Goal: Information Seeking & Learning: Learn about a topic

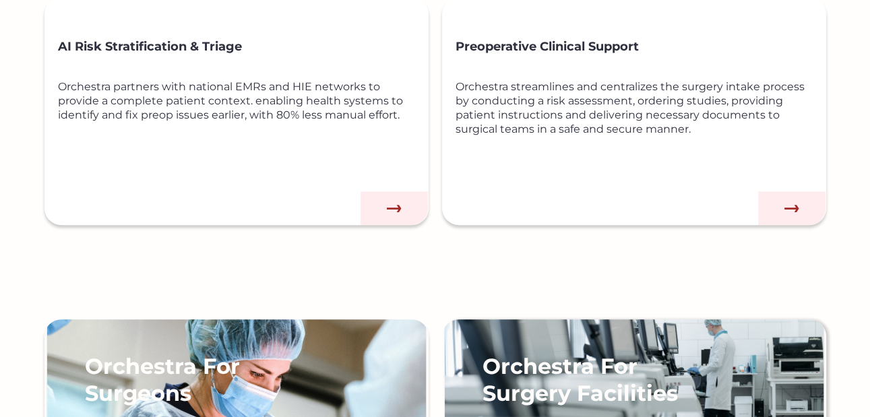
scroll to position [809, 0]
click at [400, 211] on img at bounding box center [394, 208] width 67 height 34
click at [405, 211] on img at bounding box center [394, 208] width 67 height 34
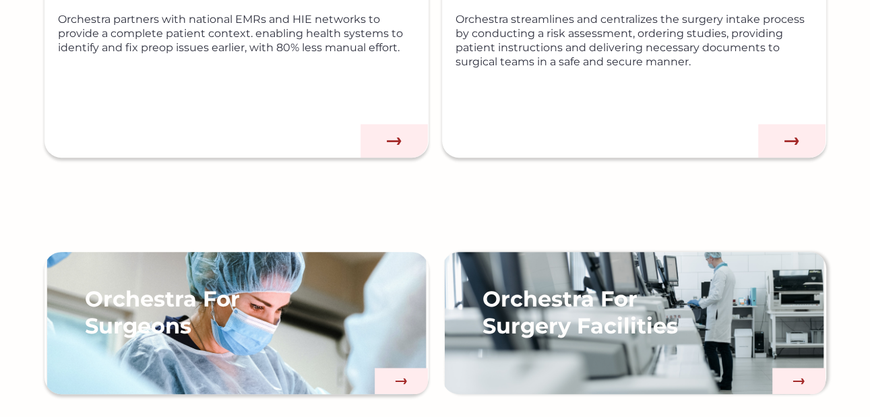
click at [403, 142] on img at bounding box center [394, 141] width 67 height 34
click at [397, 138] on img at bounding box center [394, 141] width 67 height 34
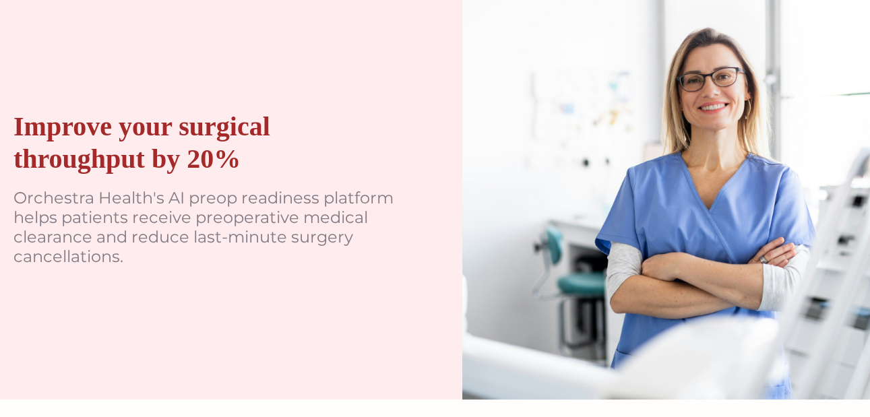
scroll to position [0, 0]
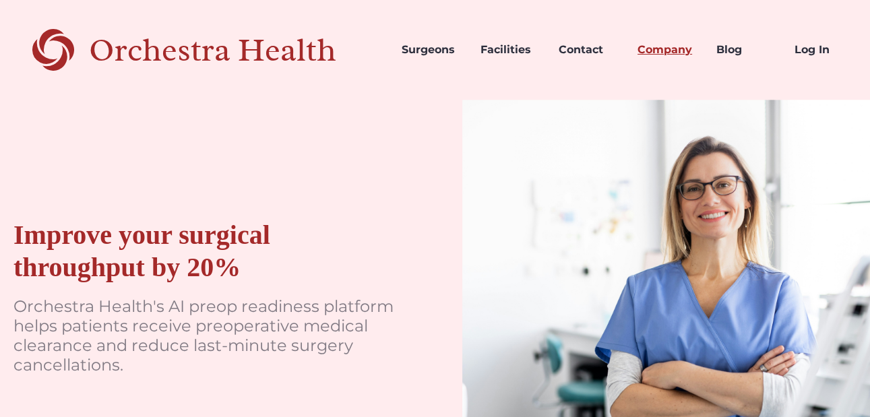
click at [682, 54] on link "Company" at bounding box center [666, 50] width 79 height 46
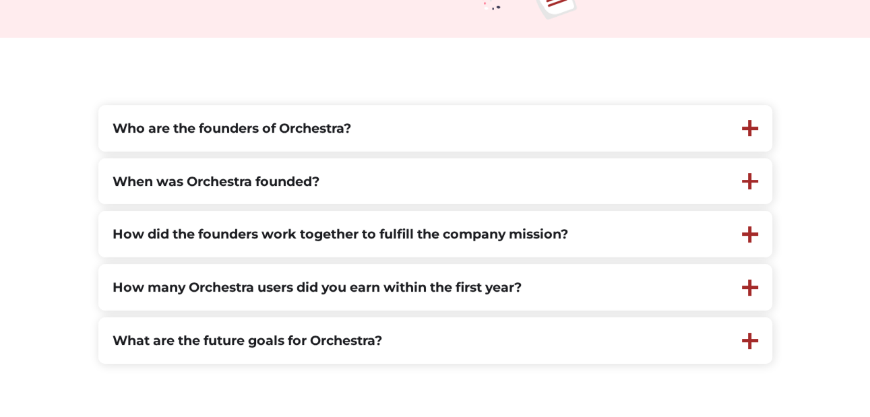
scroll to position [337, 0]
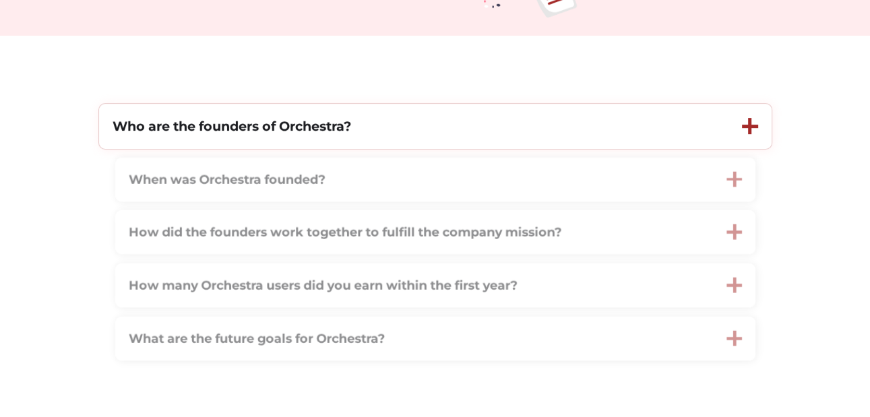
click at [588, 140] on div "Who are the founders of Orchestra?" at bounding box center [414, 126] width 630 height 45
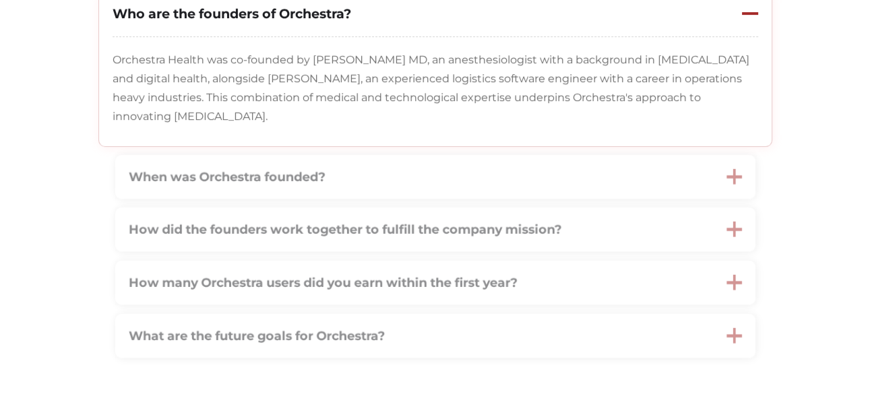
scroll to position [472, 0]
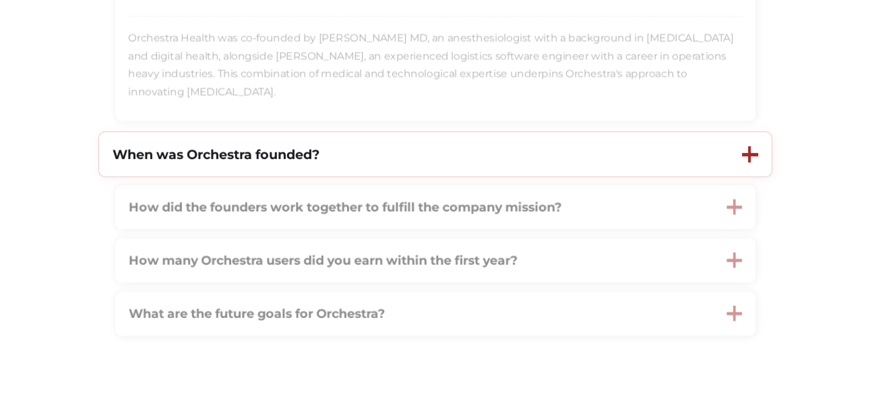
click at [563, 162] on div "When was Orchestra founded?" at bounding box center [414, 154] width 630 height 45
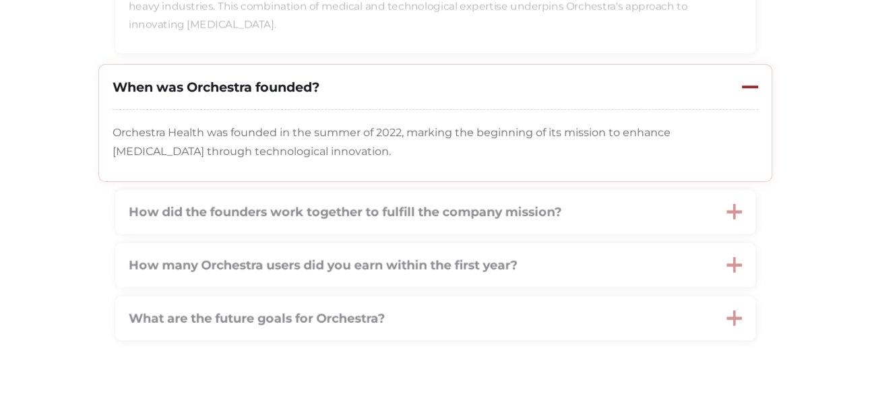
scroll to position [607, 0]
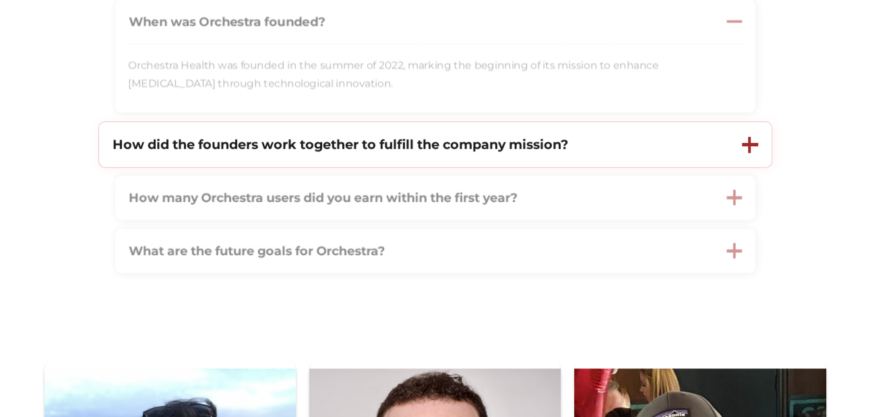
click at [568, 152] on strong "How did the founders work together to fulfill the company mission?" at bounding box center [341, 144] width 456 height 16
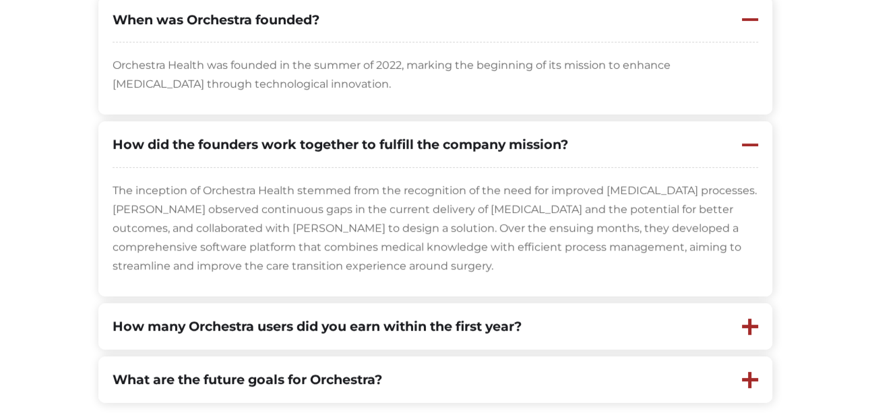
scroll to position [809, 0]
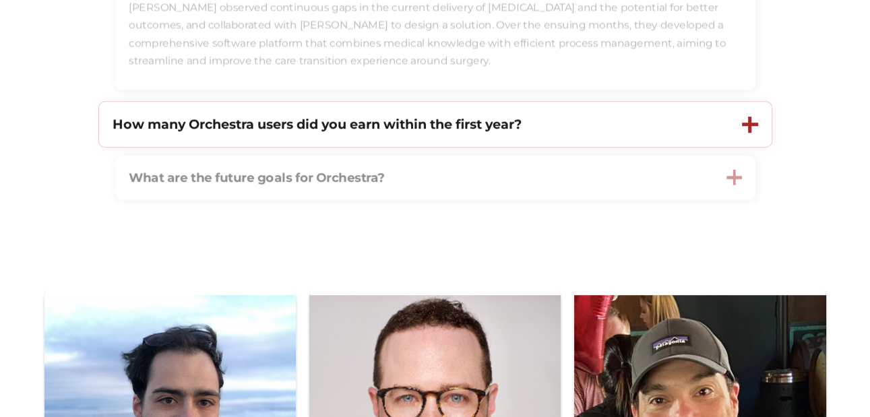
click at [607, 125] on div "How many Orchestra users did you earn within the first year?" at bounding box center [414, 124] width 630 height 45
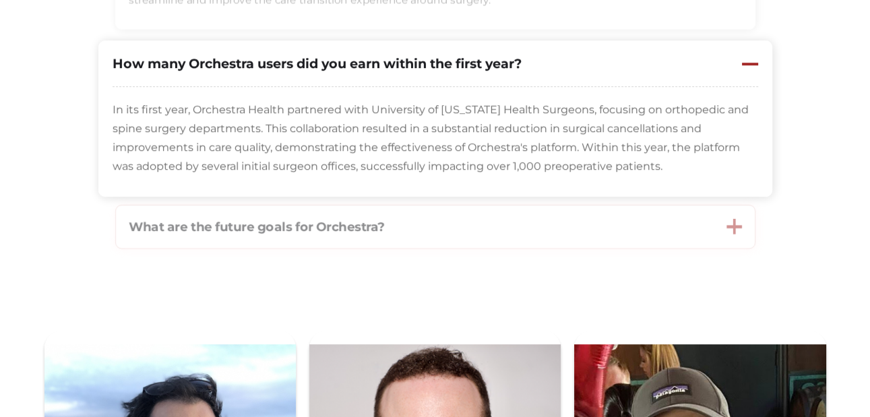
scroll to position [944, 0]
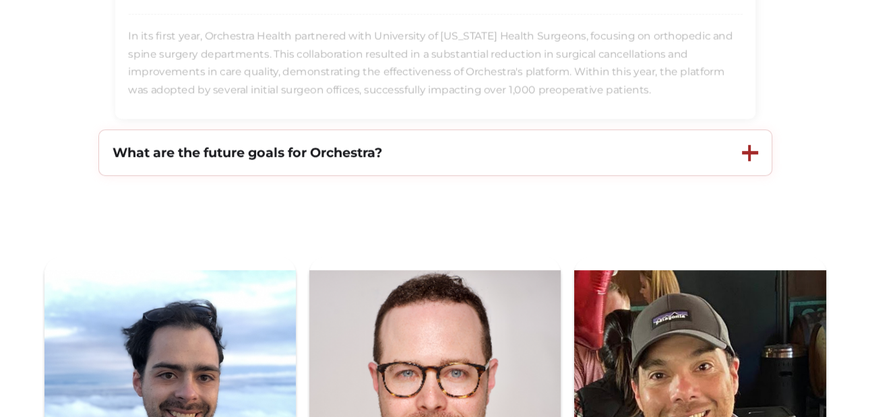
click at [623, 162] on div "What are the future goals for Orchestra?" at bounding box center [414, 152] width 630 height 45
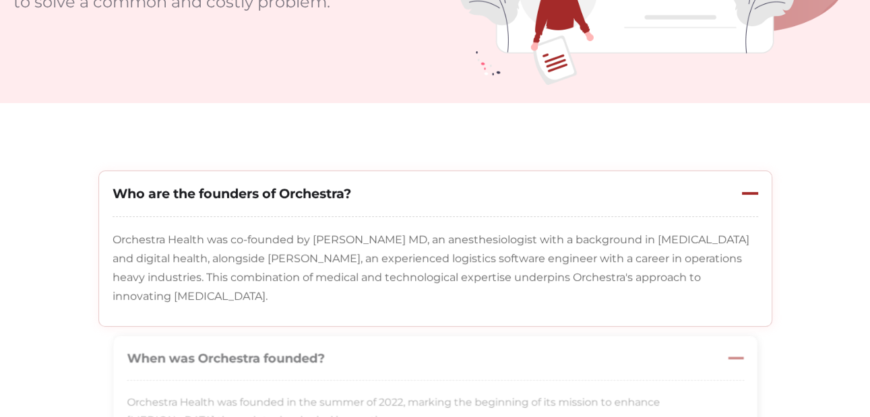
scroll to position [0, 0]
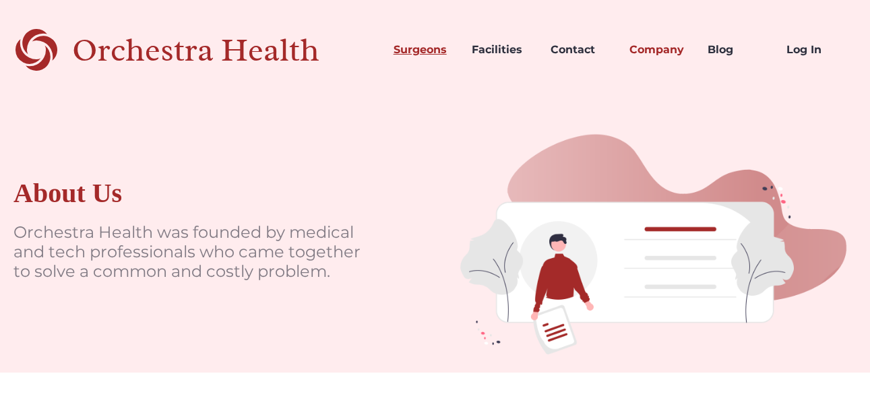
drag, startPoint x: 414, startPoint y: 48, endPoint x: 407, endPoint y: 47, distance: 6.8
click at [414, 48] on link "Surgeons" at bounding box center [422, 50] width 79 height 46
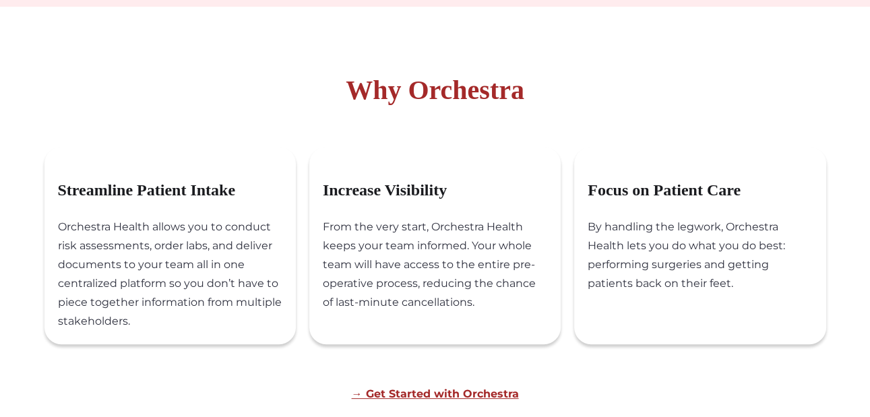
scroll to position [472, 0]
